Goal: Task Accomplishment & Management: Manage account settings

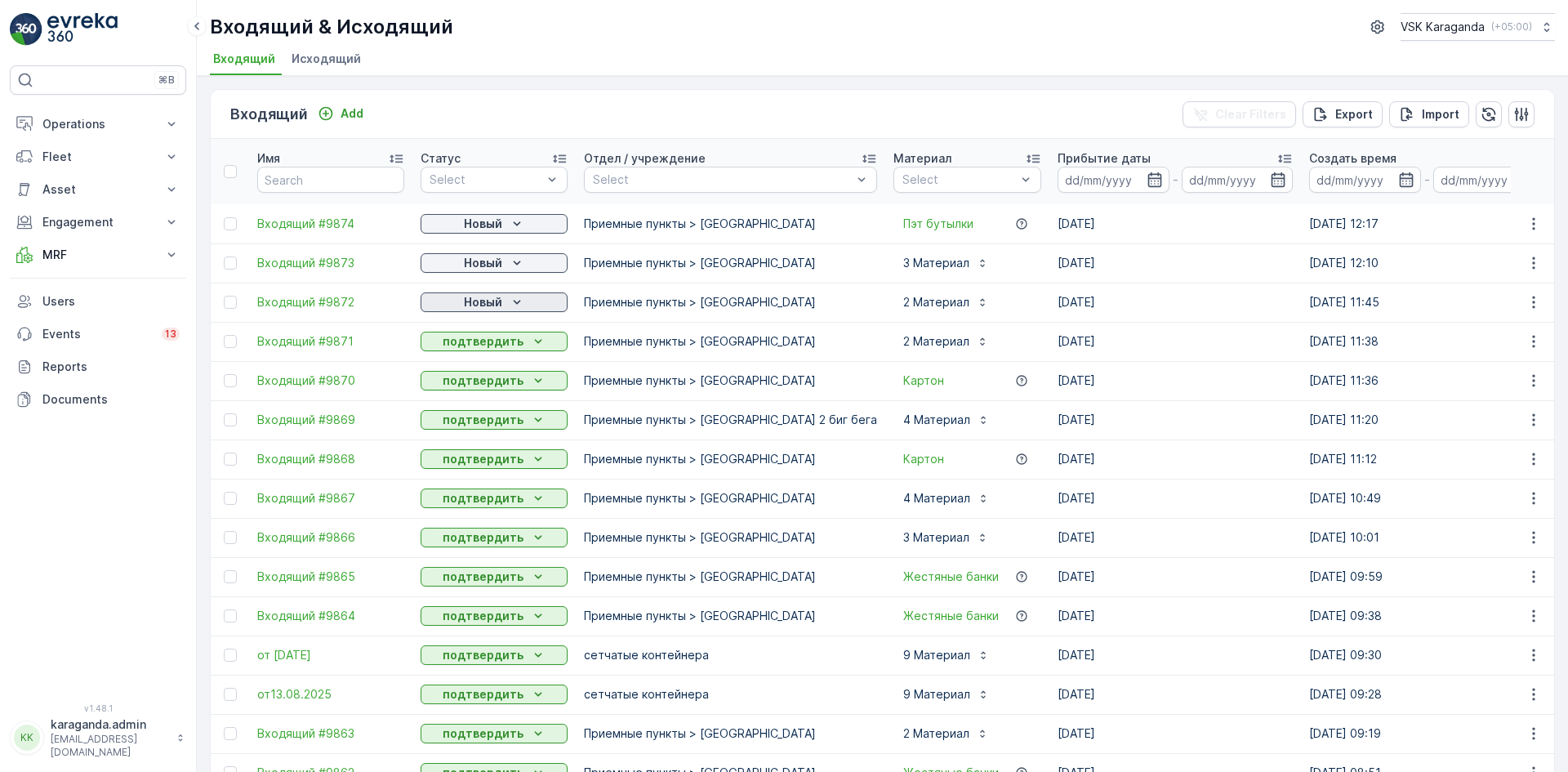
click at [483, 300] on p "Новый" at bounding box center [483, 302] width 38 height 16
drag, startPoint x: 472, startPoint y: 349, endPoint x: 471, endPoint y: 314, distance: 35.0
click at [471, 352] on span "подтвердить" at bounding box center [468, 349] width 75 height 16
click at [480, 260] on p "Новый" at bounding box center [483, 263] width 38 height 16
drag, startPoint x: 478, startPoint y: 307, endPoint x: 489, endPoint y: 276, distance: 32.9
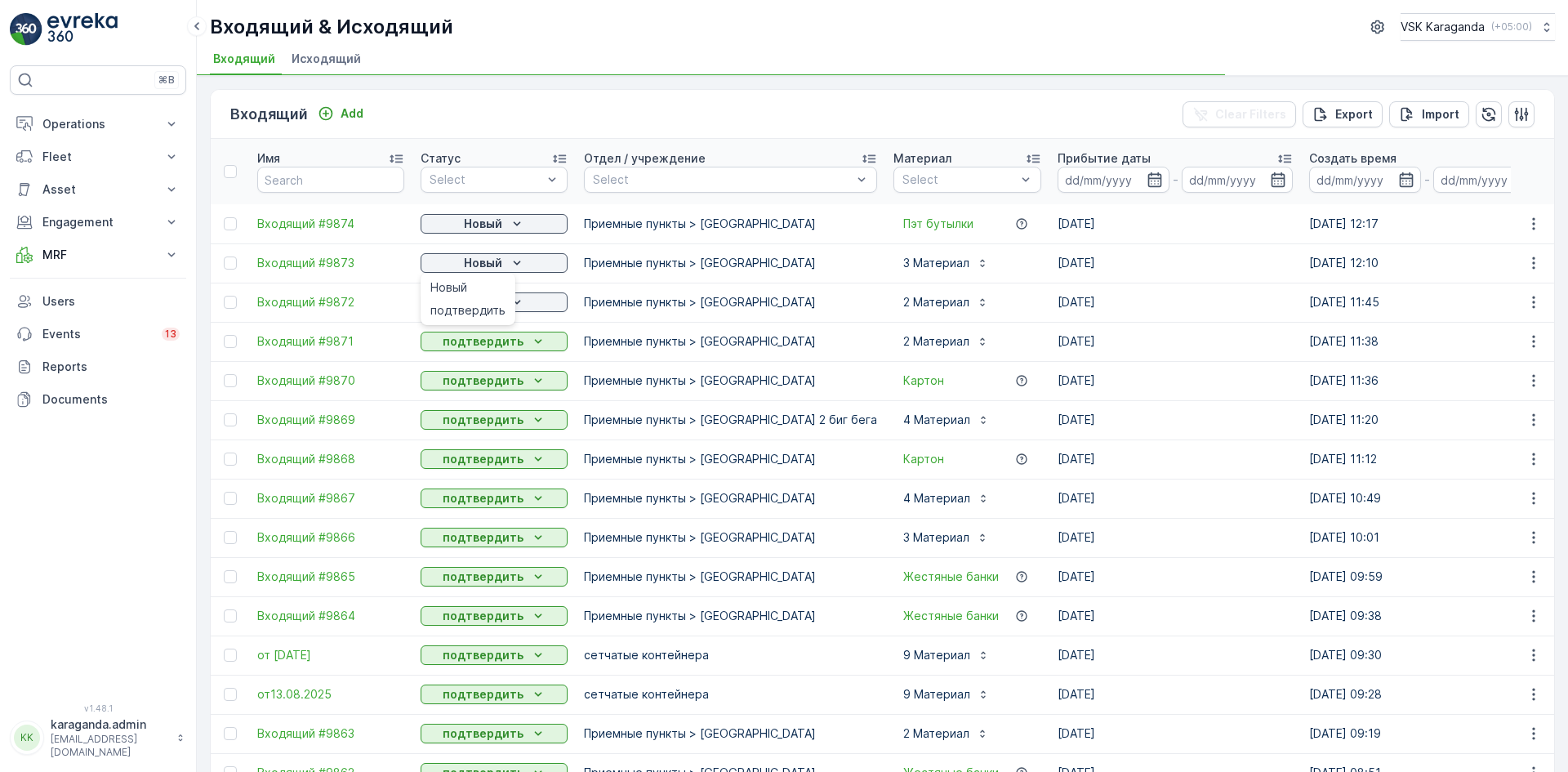
click at [477, 308] on span "подтвердить" at bounding box center [468, 310] width 75 height 16
click at [496, 223] on p "Новый" at bounding box center [483, 224] width 38 height 16
click at [491, 271] on span "подтвердить" at bounding box center [468, 271] width 75 height 16
